Goal: Transaction & Acquisition: Purchase product/service

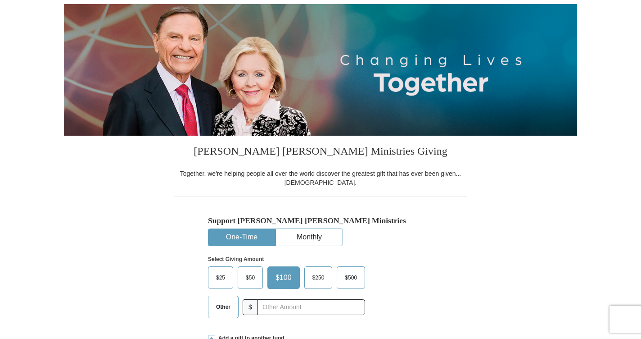
scroll to position [270, 0]
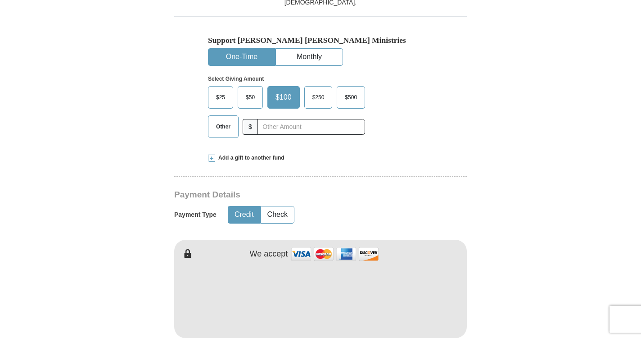
click at [227, 129] on span "Other" at bounding box center [223, 127] width 23 height 14
click at [0, 0] on input "Other" at bounding box center [0, 0] width 0 height 0
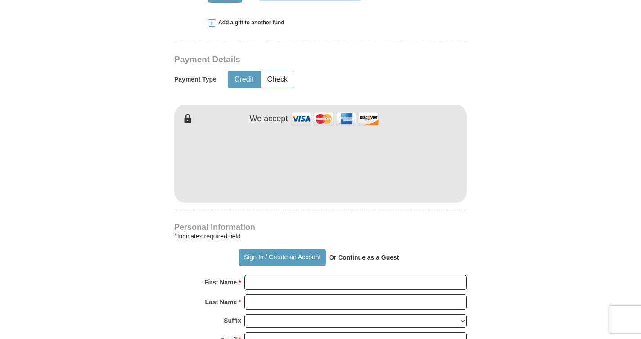
scroll to position [450, 0]
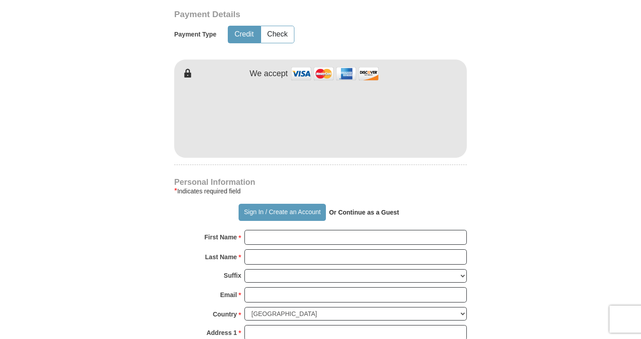
type input "17.00"
click at [504, 108] on form "Already have an account? Sign in for faster giving. Don't have an account? Crea…" at bounding box center [320, 138] width 513 height 1104
click at [542, 163] on form "Already have an account? Sign in for faster giving. Don't have an account? Crea…" at bounding box center [320, 138] width 513 height 1104
click at [272, 235] on input "First Name *" at bounding box center [355, 237] width 222 height 15
type input "[PERSON_NAME]"
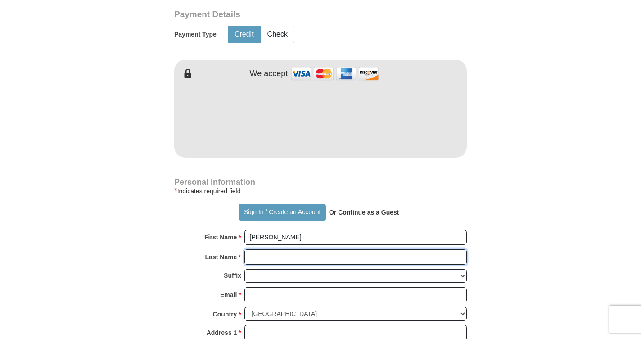
type input "[PERSON_NAME]"
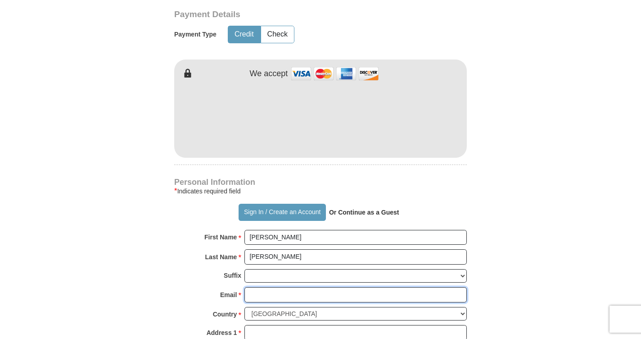
type input "[EMAIL_ADDRESS][DOMAIN_NAME]"
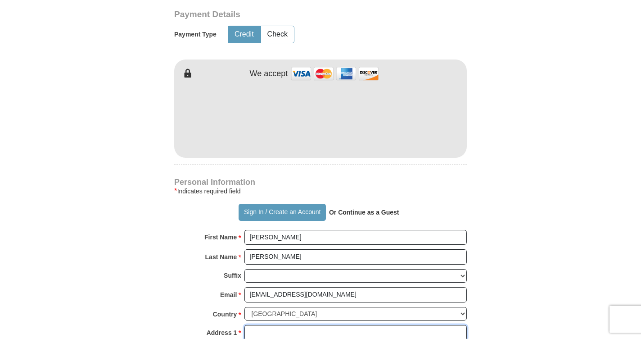
type input "po box 6192"
type input "Frisco"
select select "[GEOGRAPHIC_DATA]"
type input "75036"
type input "4702268453"
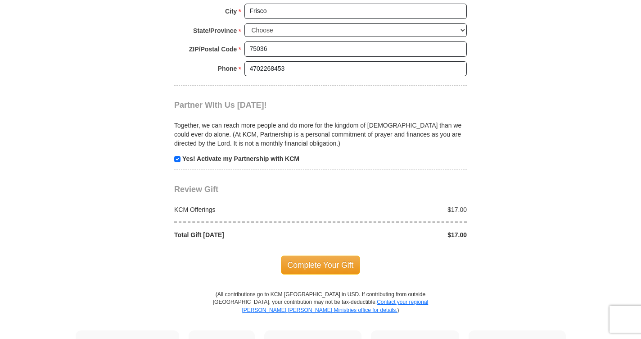
scroll to position [855, 0]
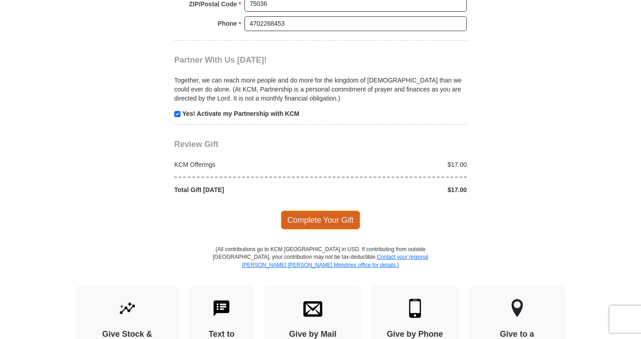
click at [318, 218] on span "Complete Your Gift" at bounding box center [321, 219] width 80 height 19
